Goal: Transaction & Acquisition: Purchase product/service

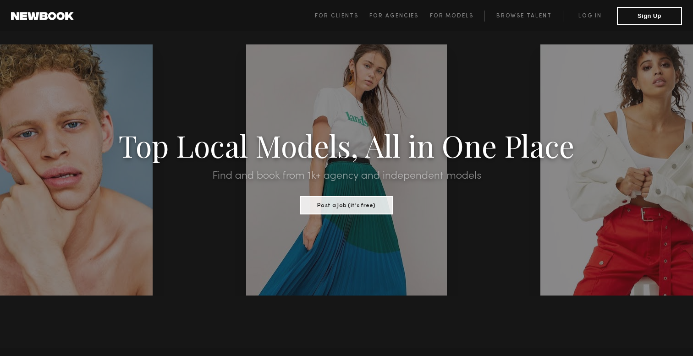
scroll to position [14, 0]
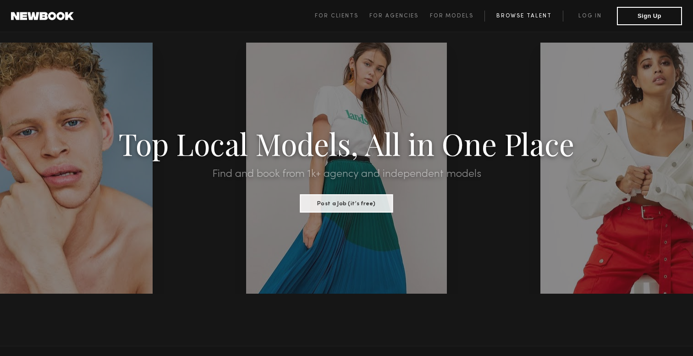
click at [525, 13] on link "Browse Talent" at bounding box center [524, 16] width 78 height 11
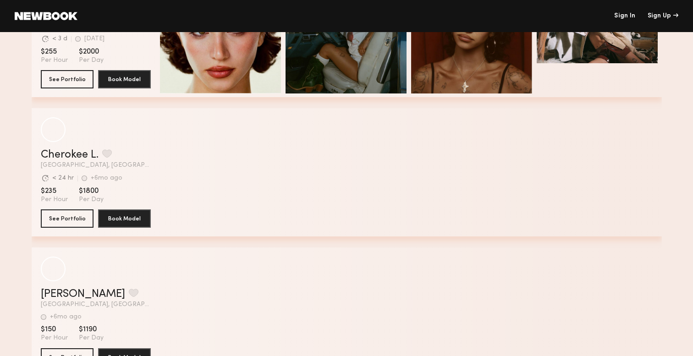
scroll to position [90, 0]
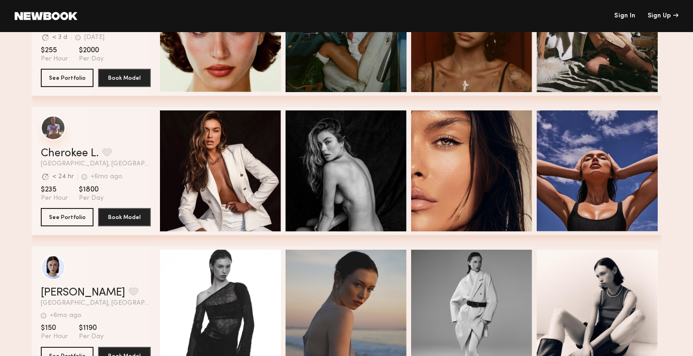
click at [54, 130] on div "grid" at bounding box center [53, 128] width 25 height 25
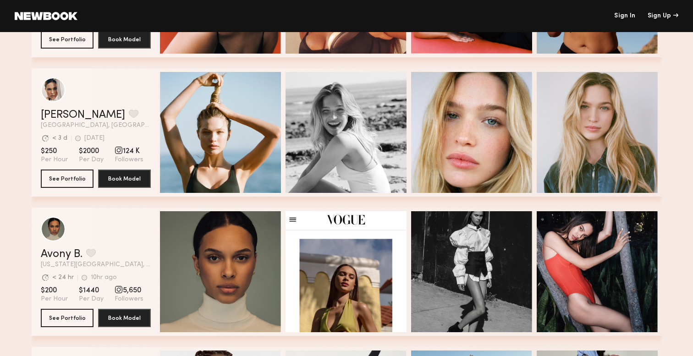
scroll to position [835, 0]
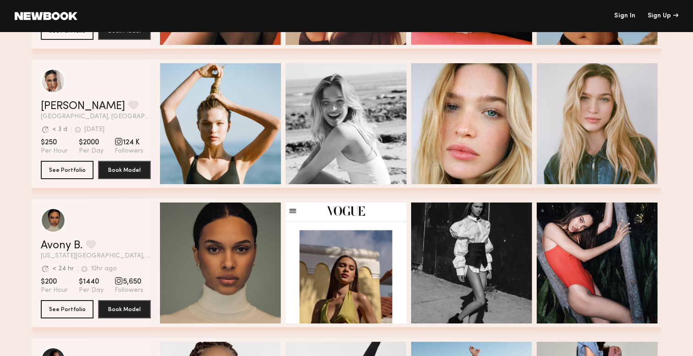
click at [81, 88] on div "grid" at bounding box center [96, 81] width 110 height 25
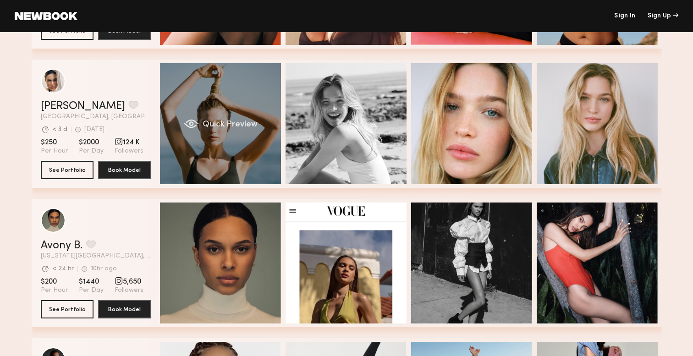
click at [184, 104] on div "Quick Preview" at bounding box center [220, 123] width 121 height 121
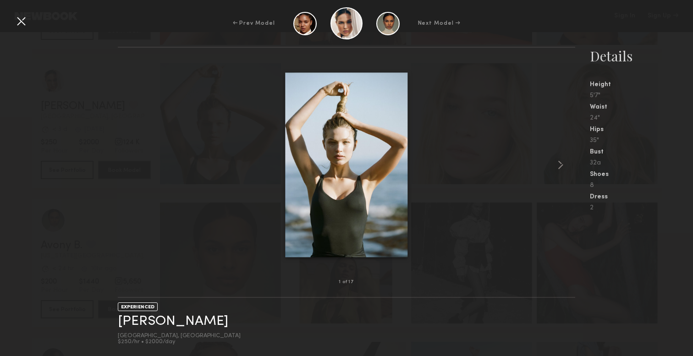
click at [20, 18] on div at bounding box center [21, 21] width 15 height 15
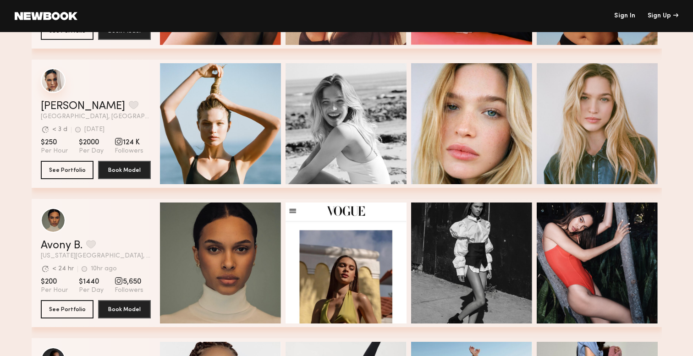
click at [50, 83] on div "grid" at bounding box center [53, 80] width 25 height 25
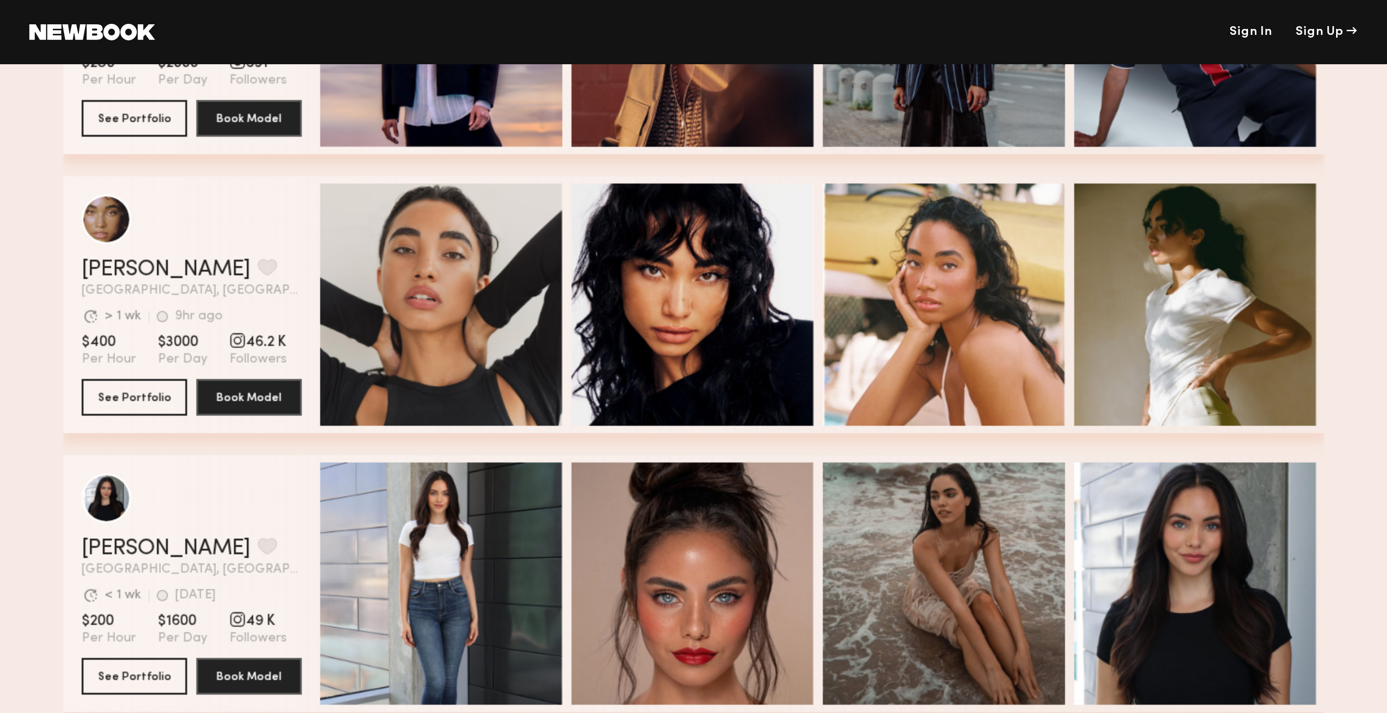
scroll to position [1642, 0]
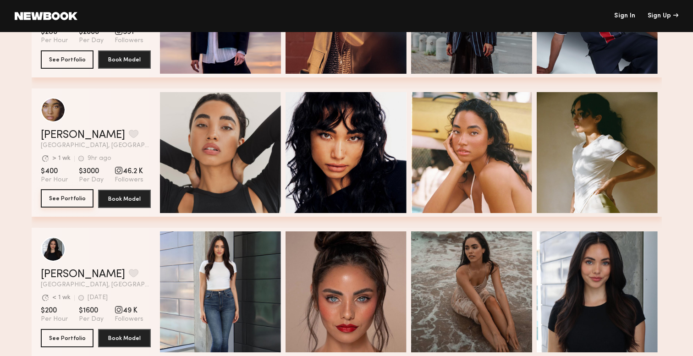
click at [68, 200] on button "See Portfolio" at bounding box center [67, 198] width 53 height 18
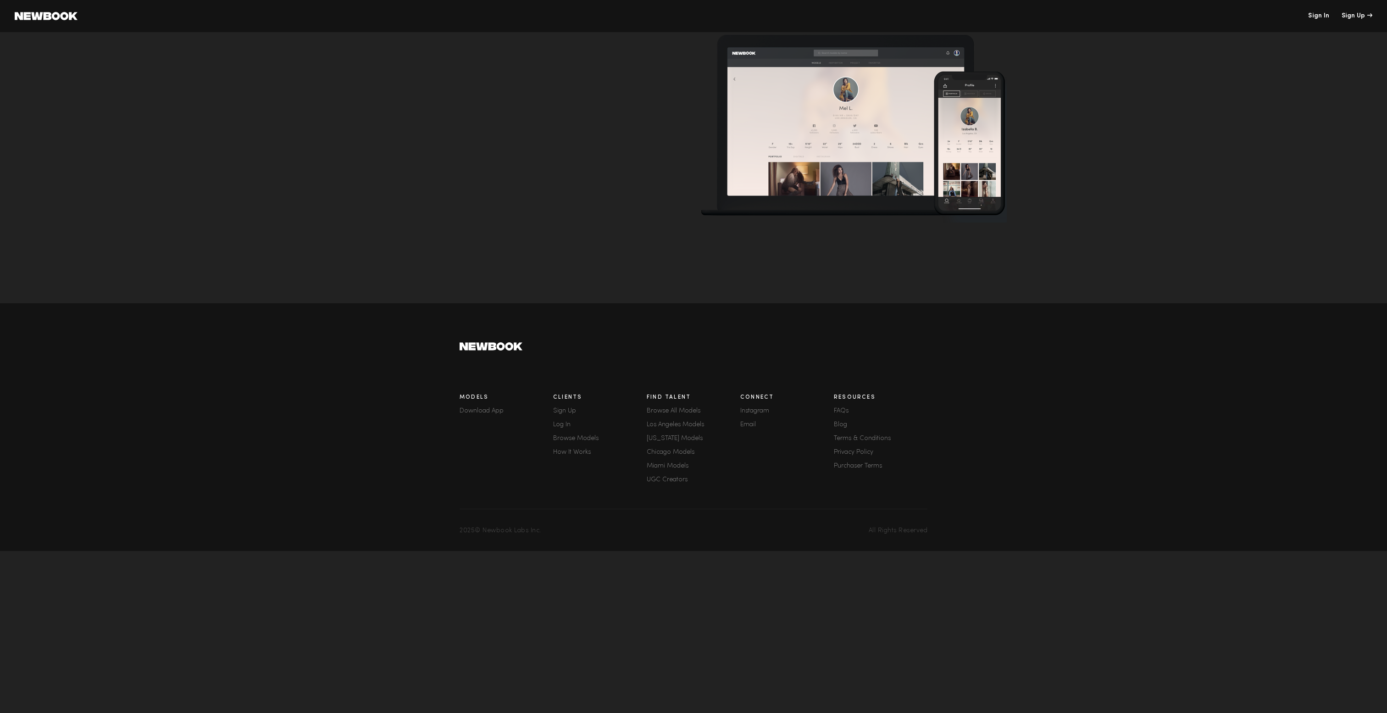
scroll to position [3094, 0]
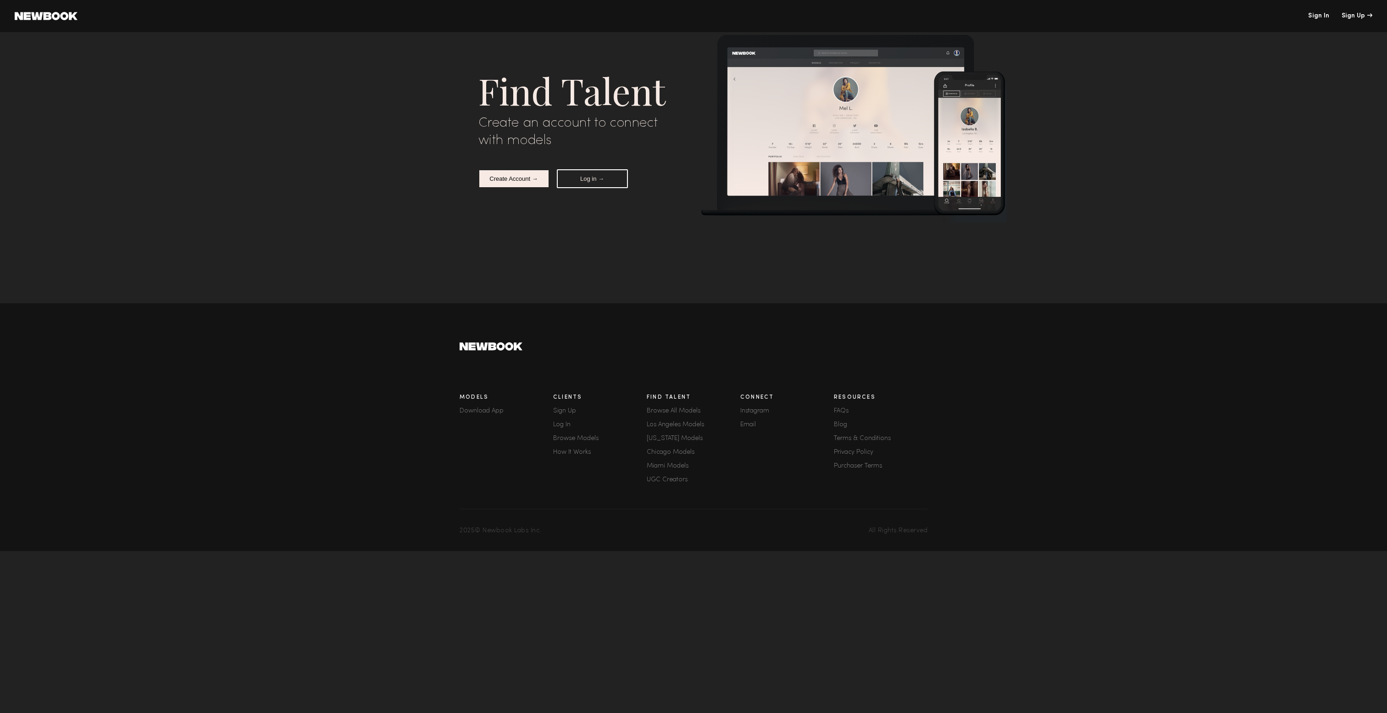
scroll to position [14, 0]
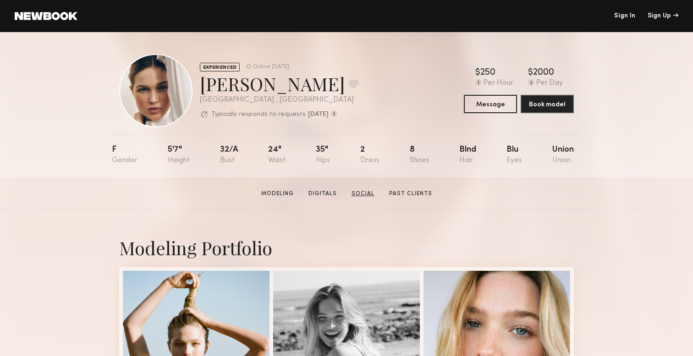
click at [361, 194] on link "Social" at bounding box center [363, 194] width 30 height 8
click at [361, 191] on link "Social" at bounding box center [363, 194] width 30 height 8
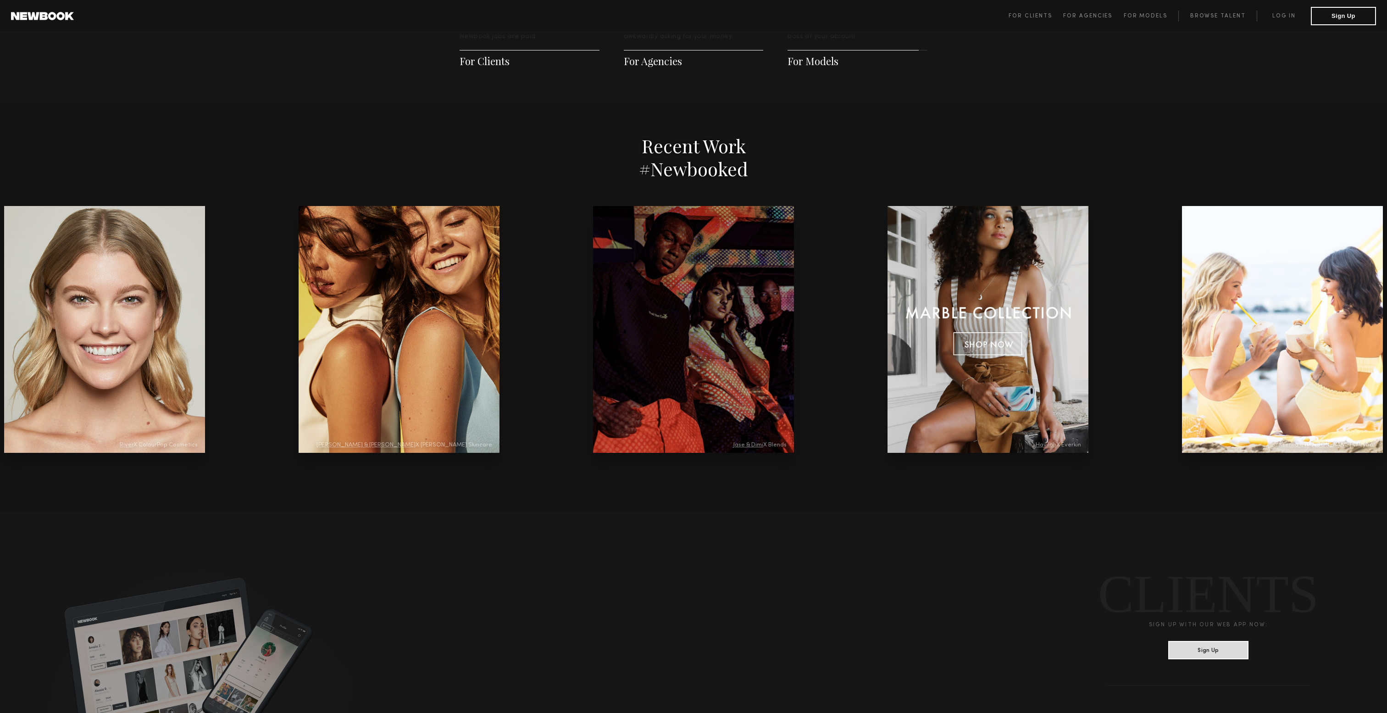
scroll to position [1775, 0]
click at [147, 365] on div at bounding box center [104, 330] width 201 height 247
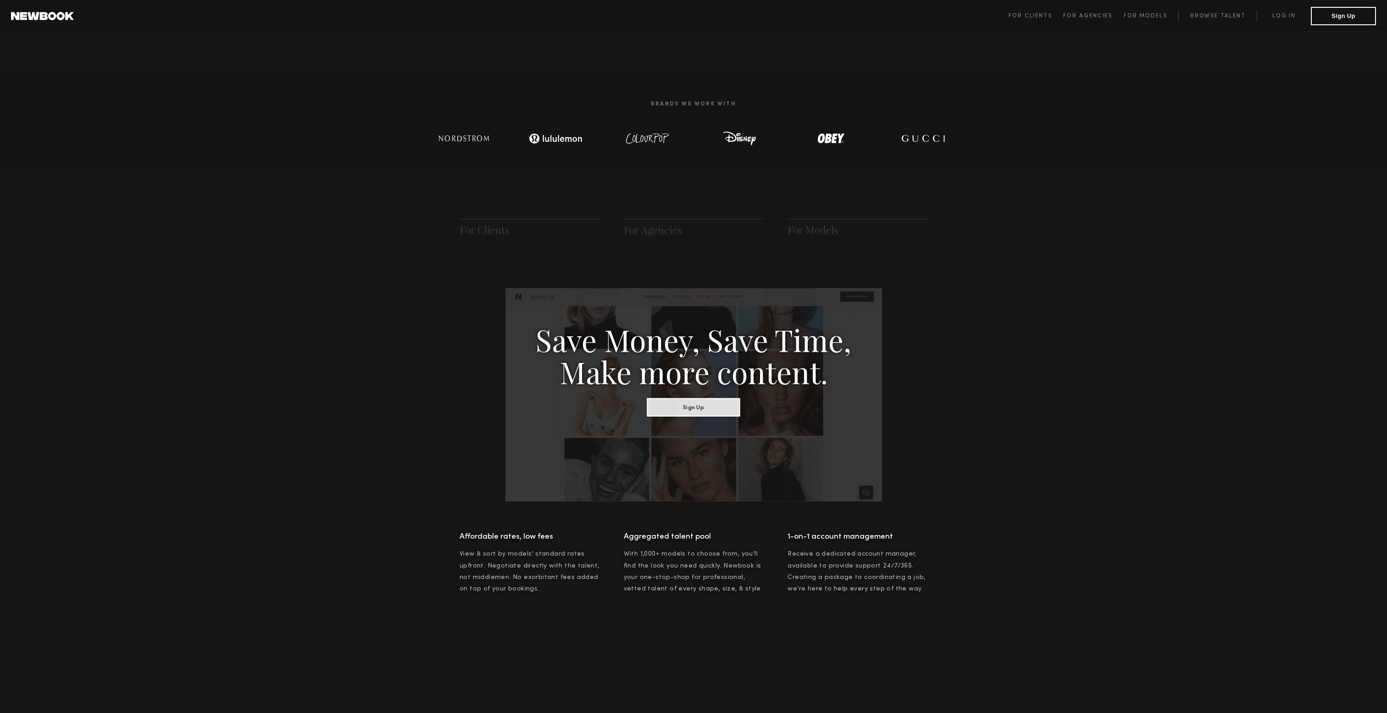
scroll to position [0, 0]
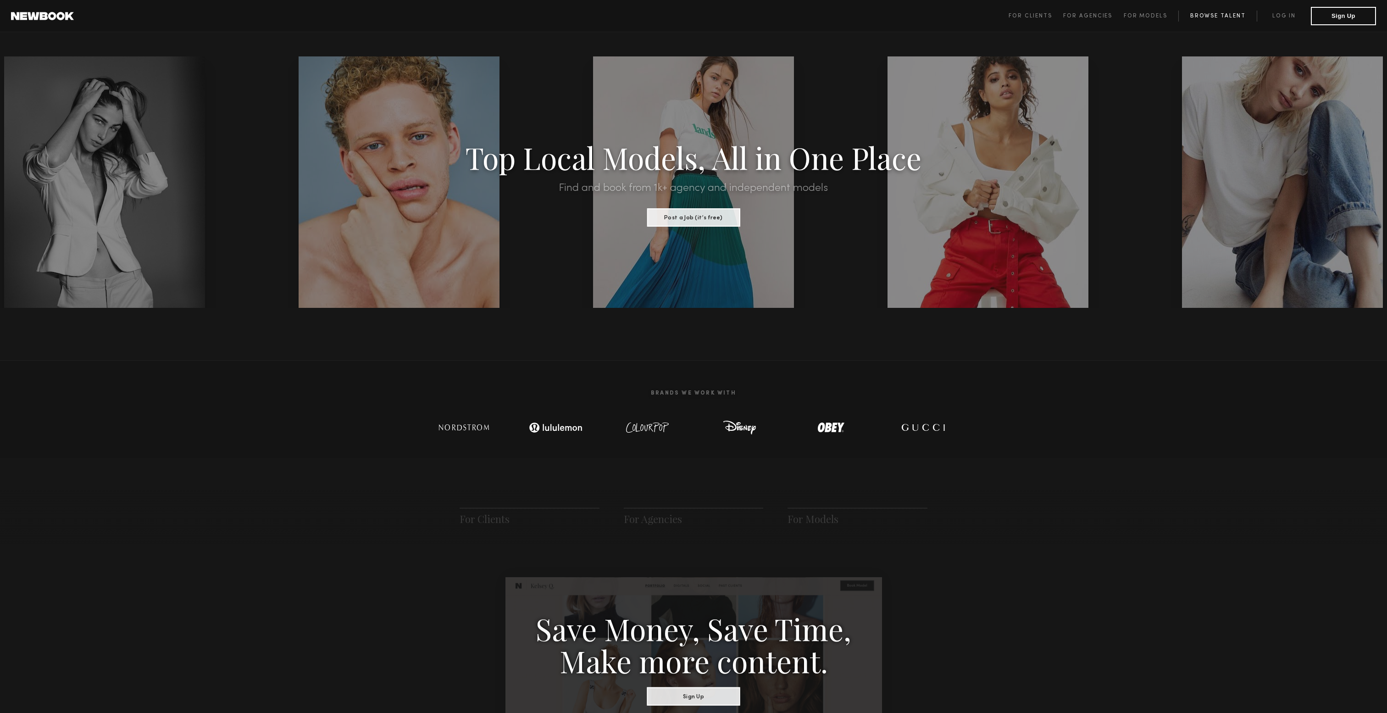
click at [1213, 17] on link "Browse Talent" at bounding box center [1217, 16] width 78 height 11
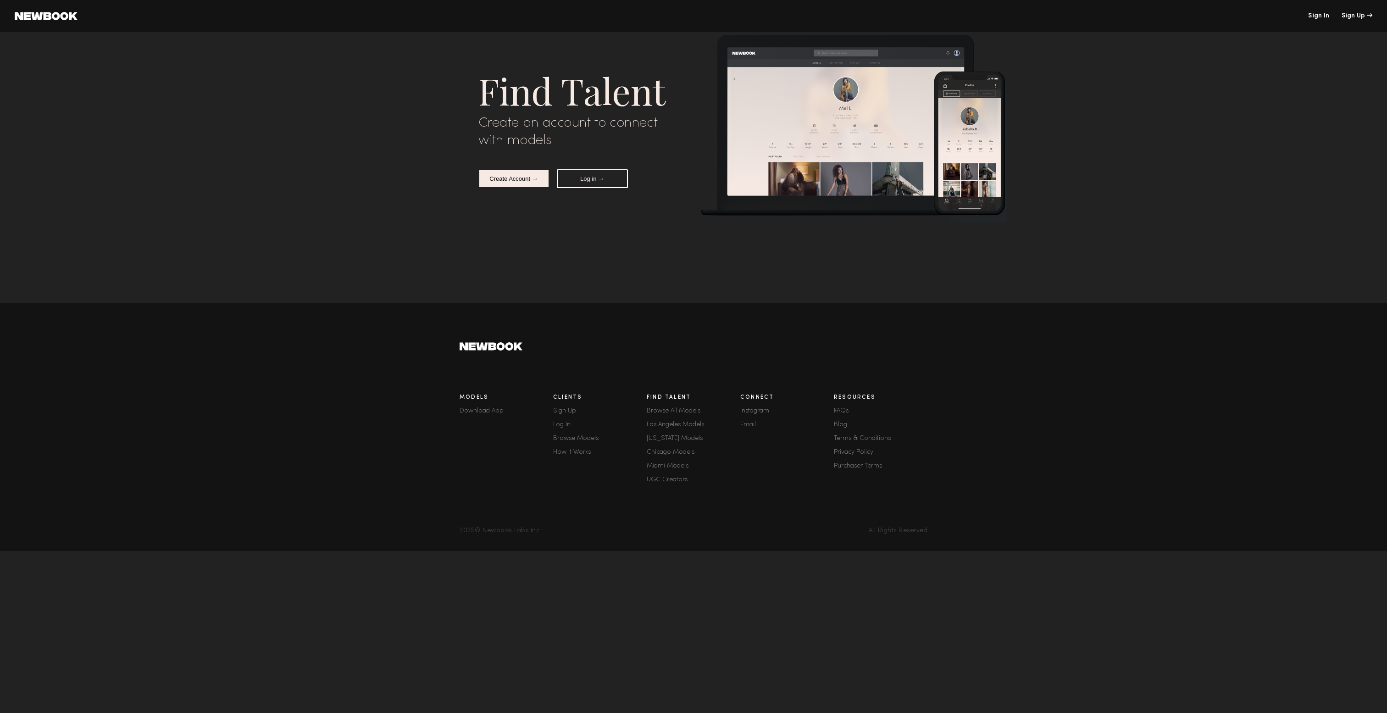
scroll to position [4513, 0]
click at [775, 144] on img at bounding box center [854, 128] width 306 height 188
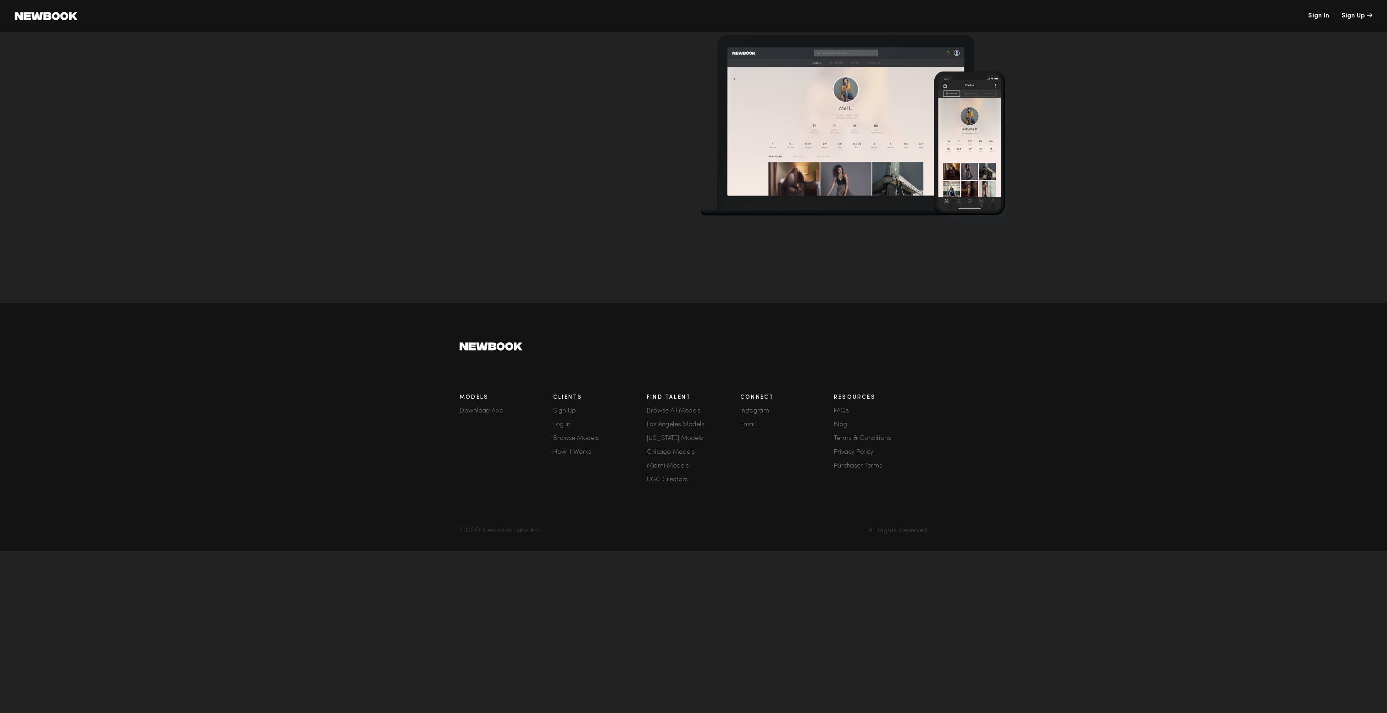
scroll to position [3336, 0]
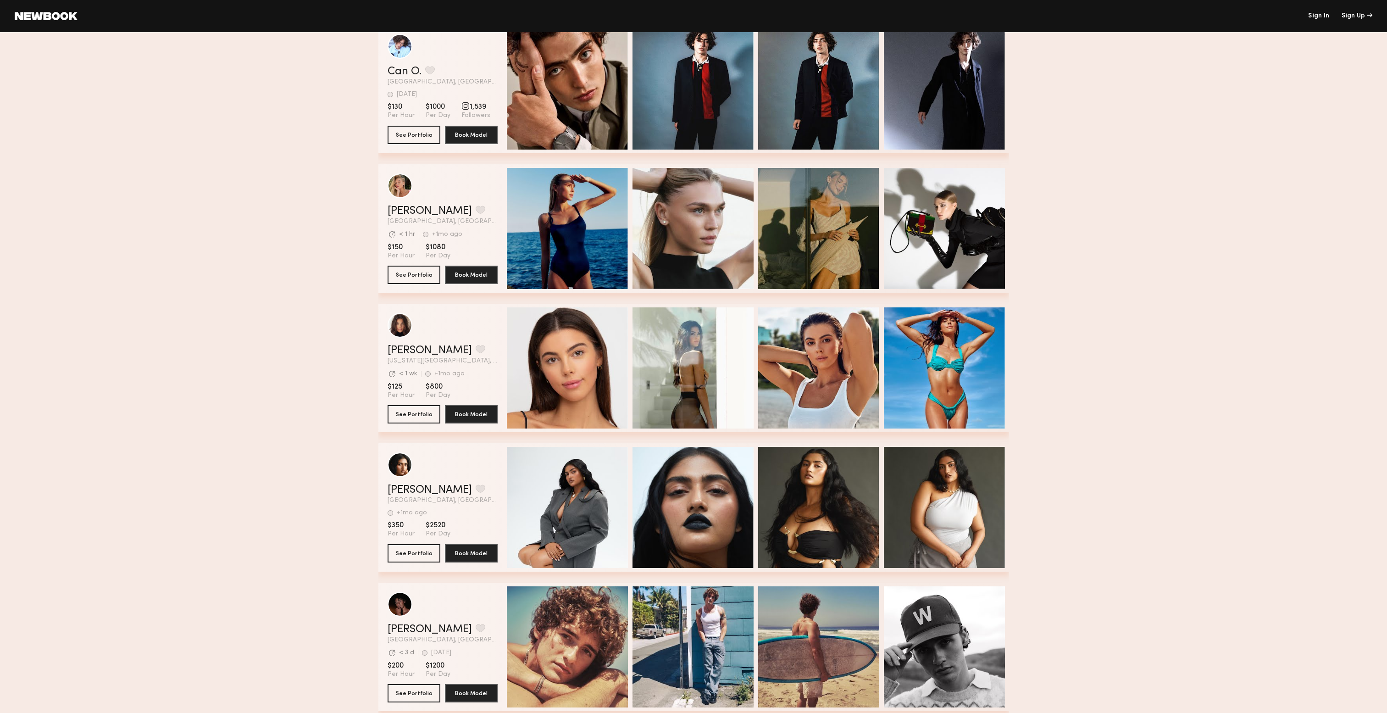
scroll to position [2269, 0]
